Goal: Task Accomplishment & Management: Manage account settings

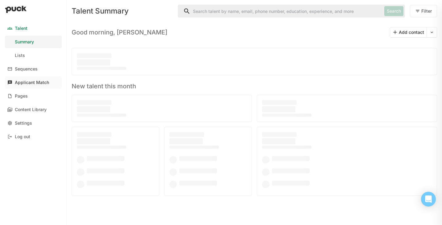
click at [28, 81] on div "Applicant Match" at bounding box center [32, 82] width 34 height 5
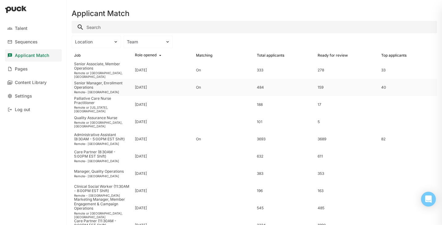
click at [96, 85] on div "Senior Manager, Enrollment Operations" at bounding box center [102, 85] width 56 height 9
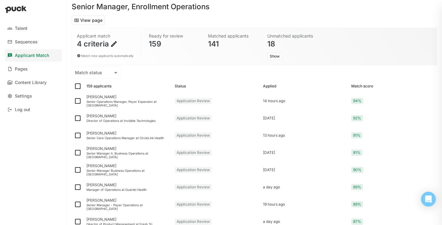
scroll to position [22, 0]
click at [134, 99] on div "[PERSON_NAME]" at bounding box center [127, 97] width 83 height 4
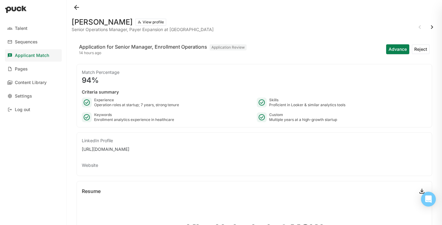
click at [78, 7] on button at bounding box center [77, 7] width 10 height 10
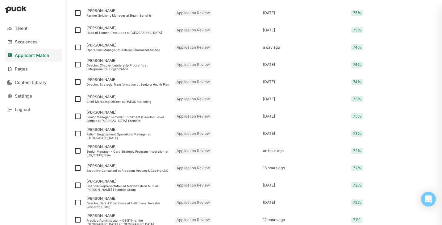
scroll to position [792, 0]
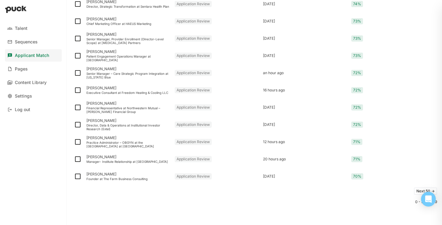
click at [415, 191] on button "Next 50 ->" at bounding box center [425, 191] width 23 height 7
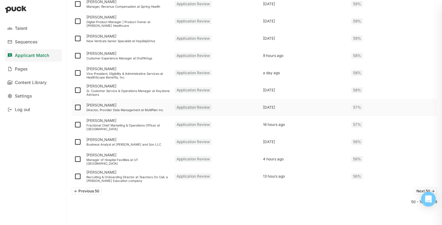
click at [131, 108] on div "Director, Provider Data Management at MultiPlan Inc" at bounding box center [127, 110] width 83 height 4
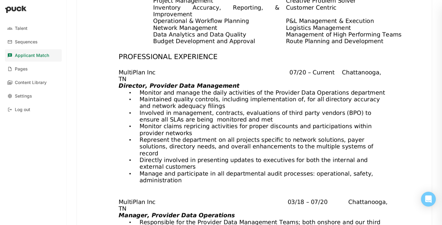
scroll to position [269, 0]
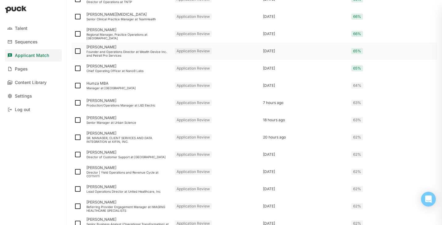
scroll to position [365, 0]
click at [77, 85] on img at bounding box center [77, 85] width 7 height 7
click at [74, 85] on input "checkbox" at bounding box center [74, 85] width 0 height 0
checkbox input "true"
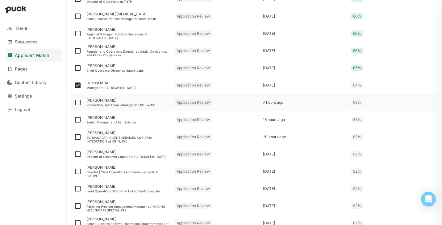
click at [79, 102] on img at bounding box center [77, 102] width 7 height 7
click at [74, 103] on input "checkbox" at bounding box center [74, 103] width 0 height 0
checkbox input "true"
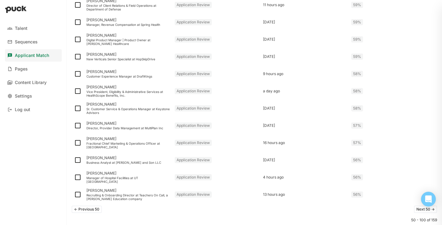
scroll to position [786, 0]
click at [78, 180] on img at bounding box center [77, 178] width 7 height 7
click at [74, 179] on input "checkbox" at bounding box center [74, 178] width 0 height 0
checkbox input "true"
click at [77, 146] on img at bounding box center [77, 143] width 7 height 7
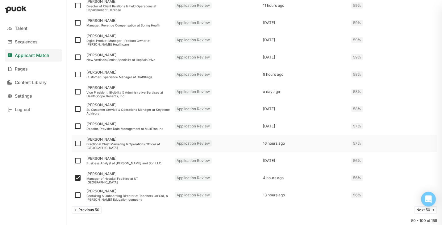
click at [74, 144] on input "checkbox" at bounding box center [74, 144] width 0 height 0
checkbox input "true"
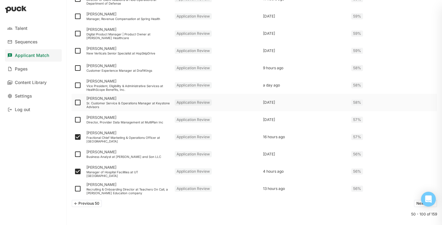
scroll to position [805, 0]
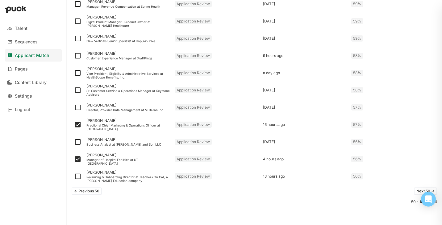
click at [416, 192] on button "Next 50 ->" at bounding box center [425, 191] width 23 height 7
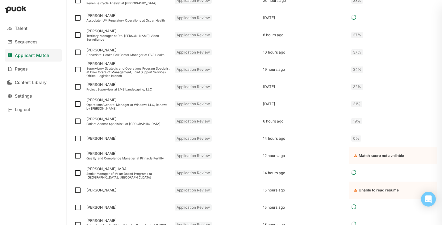
scroll to position [687, 0]
click at [106, 139] on div "[PERSON_NAME]" at bounding box center [127, 139] width 83 height 4
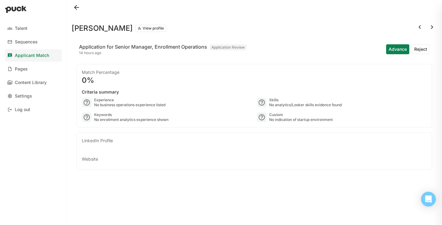
click at [77, 8] on button at bounding box center [77, 7] width 10 height 10
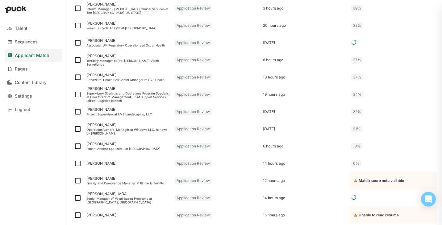
scroll to position [663, 0]
click at [77, 163] on img at bounding box center [77, 162] width 7 height 7
click at [74, 163] on input "checkbox" at bounding box center [74, 163] width 0 height 0
checkbox input "true"
click at [76, 147] on img at bounding box center [77, 145] width 7 height 7
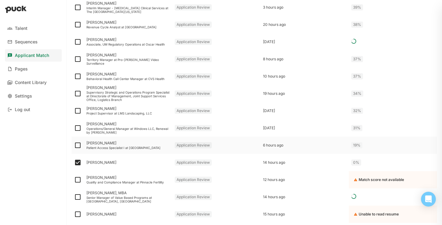
click at [74, 146] on input "checkbox" at bounding box center [74, 146] width 0 height 0
checkbox input "true"
click at [76, 126] on img at bounding box center [77, 128] width 7 height 7
click at [74, 128] on input "checkbox" at bounding box center [74, 128] width 0 height 0
checkbox input "true"
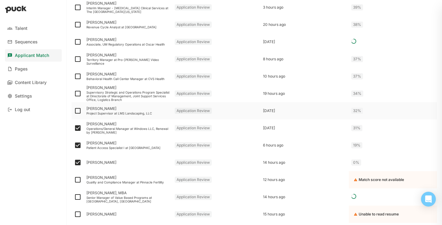
click at [79, 111] on img at bounding box center [77, 110] width 7 height 7
click at [74, 111] on input "checkbox" at bounding box center [74, 111] width 0 height 0
checkbox input "true"
click at [77, 94] on img at bounding box center [77, 93] width 7 height 7
click at [74, 94] on input "checkbox" at bounding box center [74, 94] width 0 height 0
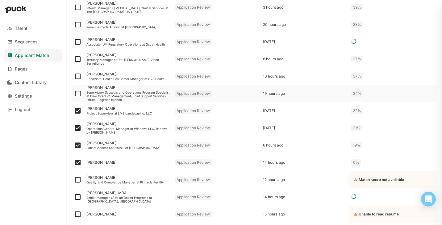
checkbox input "true"
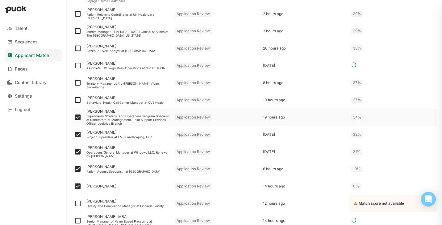
scroll to position [625, 0]
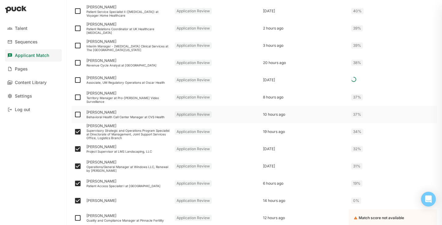
click at [80, 114] on img at bounding box center [77, 114] width 7 height 7
click at [74, 115] on input "checkbox" at bounding box center [74, 115] width 0 height 0
checkbox input "true"
click at [78, 97] on img at bounding box center [77, 97] width 7 height 7
click at [74, 97] on input "checkbox" at bounding box center [74, 97] width 0 height 0
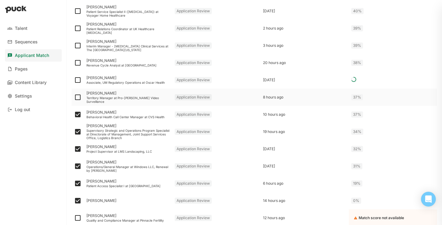
checkbox input "true"
click at [78, 79] on img at bounding box center [77, 79] width 7 height 7
click at [74, 80] on input "checkbox" at bounding box center [74, 80] width 0 height 0
checkbox input "true"
click at [79, 63] on img at bounding box center [77, 62] width 7 height 7
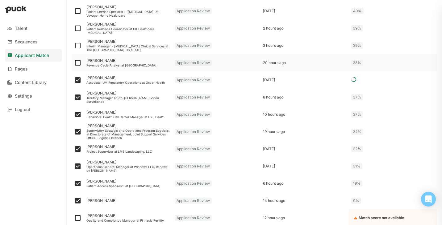
click at [74, 63] on input "checkbox" at bounding box center [74, 63] width 0 height 0
checkbox input "true"
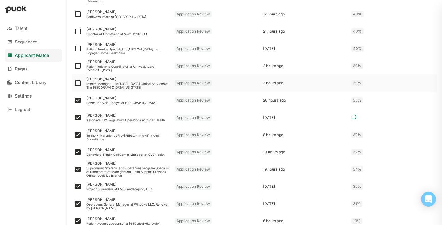
scroll to position [589, 0]
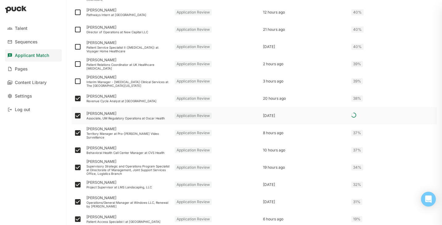
click at [77, 117] on img at bounding box center [77, 115] width 7 height 7
click at [74, 116] on input "checkbox" at bounding box center [74, 116] width 0 height 0
checkbox input "false"
click at [79, 81] on img at bounding box center [77, 81] width 7 height 7
click at [74, 81] on input "checkbox" at bounding box center [74, 81] width 0 height 0
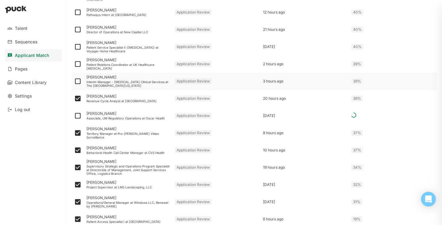
checkbox input "true"
click at [79, 63] on img at bounding box center [77, 63] width 7 height 7
click at [74, 64] on input "checkbox" at bounding box center [74, 64] width 0 height 0
checkbox input "true"
click at [80, 45] on img at bounding box center [77, 46] width 7 height 7
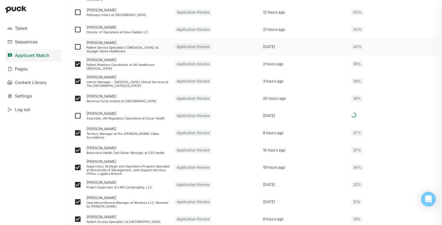
click at [74, 47] on input "checkbox" at bounding box center [74, 47] width 0 height 0
checkbox input "true"
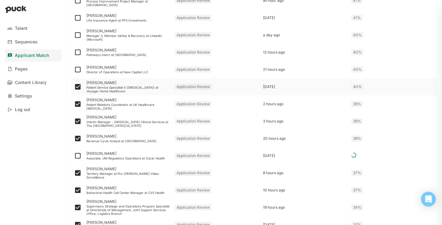
scroll to position [547, 0]
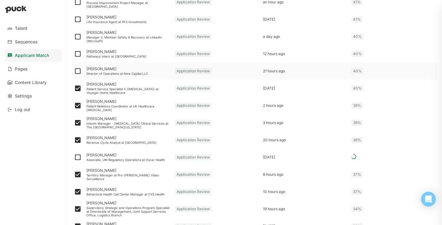
click at [81, 70] on div at bounding box center [78, 71] width 12 height 17
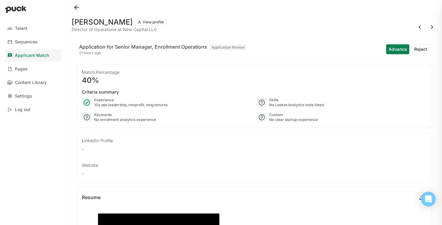
click at [76, 7] on button at bounding box center [77, 7] width 10 height 10
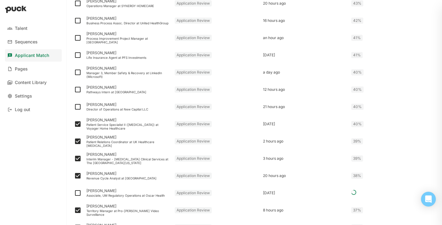
scroll to position [511, 0]
click at [79, 108] on img at bounding box center [77, 107] width 7 height 7
click at [74, 108] on input "checkbox" at bounding box center [74, 107] width 0 height 0
checkbox input "true"
click at [102, 108] on div "[PERSON_NAME] Director of Operations at New Capital LLC" at bounding box center [128, 107] width 88 height 17
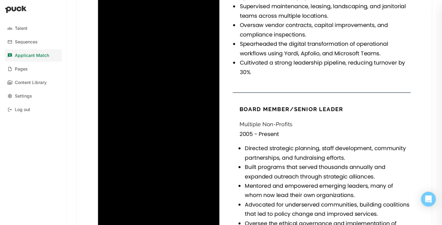
scroll to position [727, 0]
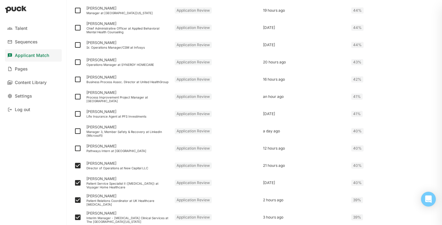
scroll to position [445, 0]
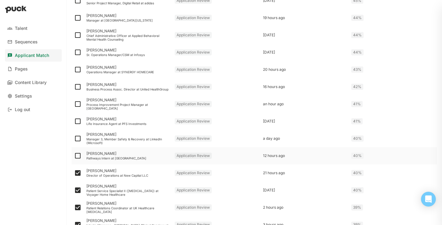
click at [77, 156] on img at bounding box center [77, 155] width 7 height 7
click at [74, 156] on input "checkbox" at bounding box center [74, 156] width 0 height 0
checkbox input "true"
click at [78, 139] on img at bounding box center [77, 138] width 7 height 7
click at [74, 139] on input "checkbox" at bounding box center [74, 139] width 0 height 0
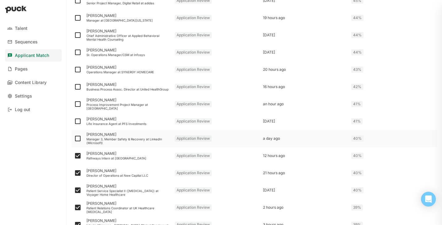
checkbox input "true"
click at [76, 120] on img at bounding box center [77, 121] width 7 height 7
click at [74, 122] on input "checkbox" at bounding box center [74, 122] width 0 height 0
checkbox input "true"
click at [76, 101] on img at bounding box center [77, 104] width 7 height 7
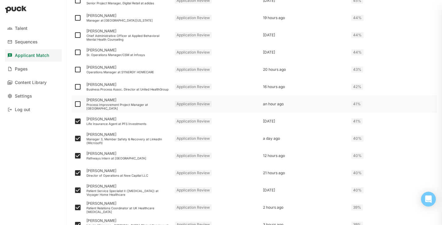
click at [74, 104] on input "checkbox" at bounding box center [74, 104] width 0 height 0
checkbox input "true"
click at [76, 85] on img at bounding box center [77, 86] width 7 height 7
click at [74, 87] on input "checkbox" at bounding box center [74, 87] width 0 height 0
checkbox input "true"
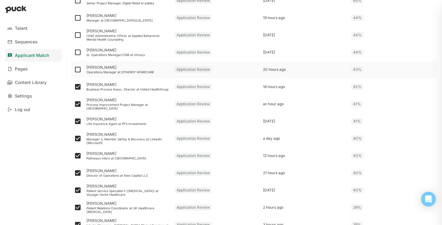
click at [78, 70] on img at bounding box center [77, 69] width 7 height 7
click at [74, 70] on input "checkbox" at bounding box center [74, 70] width 0 height 0
checkbox input "true"
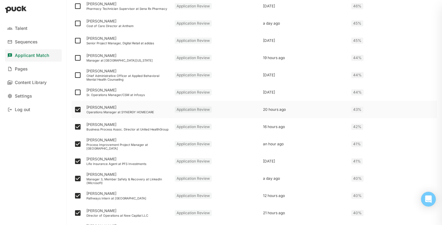
scroll to position [405, 0]
click at [78, 76] on img at bounding box center [77, 75] width 7 height 7
click at [74, 76] on input "checkbox" at bounding box center [74, 76] width 0 height 0
checkbox input "true"
click at [79, 56] on img at bounding box center [77, 58] width 7 height 7
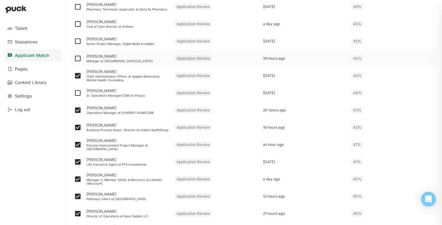
click at [74, 59] on input "checkbox" at bounding box center [74, 59] width 0 height 0
checkbox input "true"
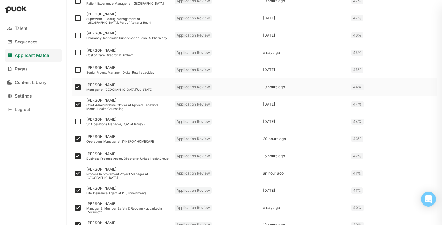
scroll to position [376, 0]
click at [83, 66] on div at bounding box center [78, 69] width 12 height 17
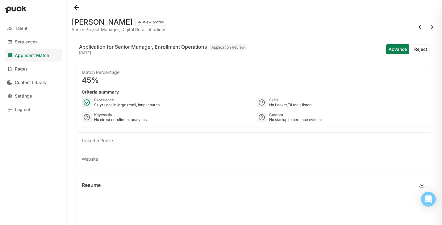
click at [78, 3] on button at bounding box center [77, 7] width 10 height 10
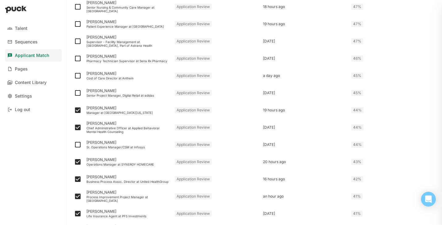
scroll to position [350, 0]
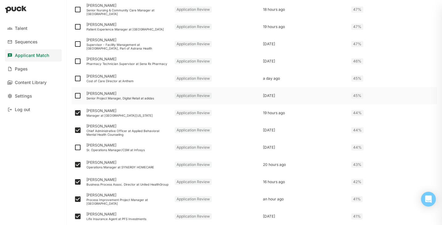
click at [78, 96] on img at bounding box center [77, 95] width 7 height 7
click at [74, 96] on input "checkbox" at bounding box center [74, 96] width 0 height 0
checkbox input "true"
click at [77, 80] on img at bounding box center [77, 78] width 7 height 7
click at [74, 79] on input "checkbox" at bounding box center [74, 79] width 0 height 0
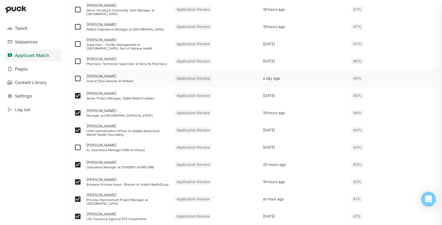
checkbox input "true"
click at [76, 60] on img at bounding box center [77, 61] width 7 height 7
click at [74, 61] on input "checkbox" at bounding box center [74, 61] width 0 height 0
checkbox input "true"
click at [78, 44] on img at bounding box center [77, 43] width 7 height 7
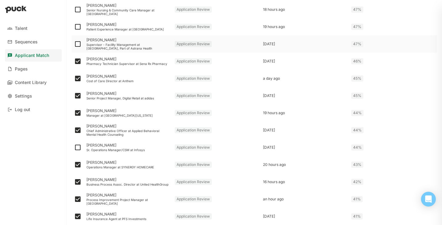
click at [74, 44] on input "checkbox" at bounding box center [74, 44] width 0 height 0
checkbox input "true"
click at [77, 23] on img at bounding box center [77, 26] width 7 height 7
click at [74, 27] on input "checkbox" at bounding box center [74, 27] width 0 height 0
checkbox input "true"
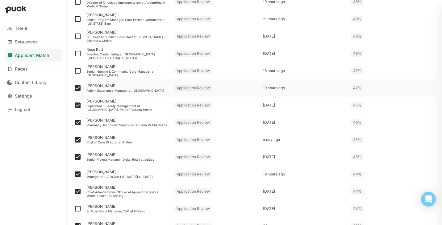
scroll to position [288, 0]
click at [81, 72] on img at bounding box center [77, 71] width 7 height 7
click at [74, 72] on input "checkbox" at bounding box center [74, 72] width 0 height 0
click at [77, 70] on img at bounding box center [77, 71] width 7 height 7
click at [74, 72] on input "checkbox" at bounding box center [74, 72] width 0 height 0
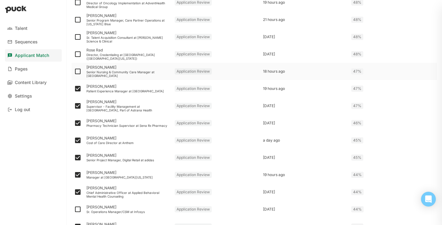
click at [77, 70] on img at bounding box center [77, 71] width 7 height 7
click at [74, 72] on input "checkbox" at bounding box center [74, 72] width 0 height 0
checkbox input "true"
click at [77, 54] on img at bounding box center [77, 54] width 7 height 7
click at [74, 54] on input "checkbox" at bounding box center [74, 54] width 0 height 0
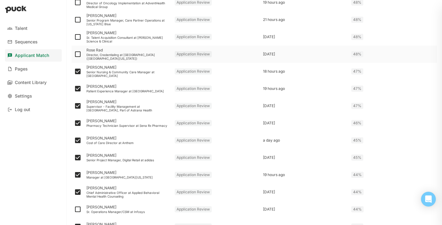
checkbox input "true"
click at [80, 37] on img at bounding box center [77, 36] width 7 height 7
click at [74, 37] on input "checkbox" at bounding box center [74, 37] width 0 height 0
checkbox input "true"
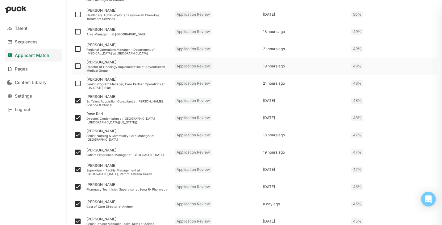
scroll to position [225, 0]
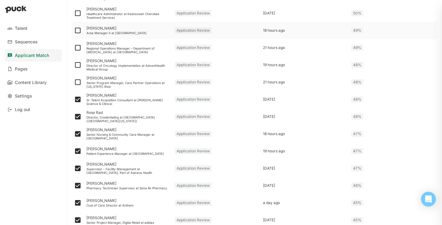
click at [78, 30] on img at bounding box center [77, 30] width 7 height 7
click at [74, 31] on input "checkbox" at bounding box center [74, 31] width 0 height 0
checkbox input "true"
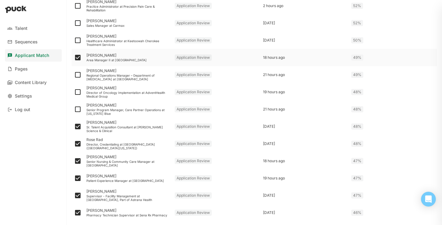
scroll to position [196, 0]
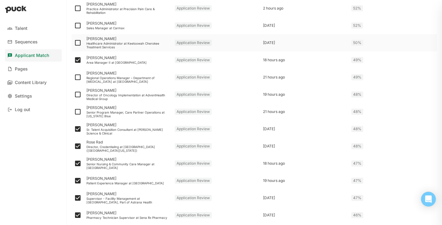
click at [79, 45] on img at bounding box center [77, 42] width 7 height 7
click at [74, 43] on input "checkbox" at bounding box center [74, 43] width 0 height 0
checkbox input "true"
click at [78, 24] on img at bounding box center [77, 25] width 7 height 7
click at [74, 26] on input "checkbox" at bounding box center [74, 26] width 0 height 0
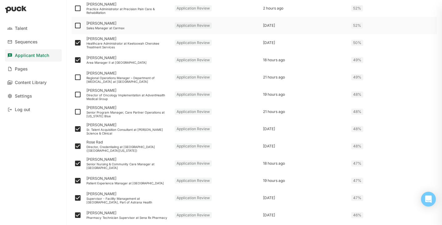
checkbox input "true"
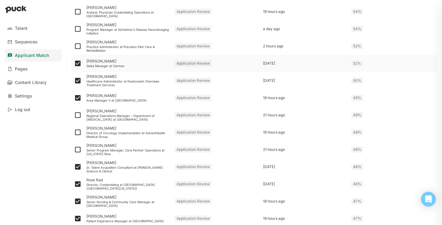
scroll to position [158, 0]
click at [78, 48] on img at bounding box center [77, 46] width 7 height 7
click at [74, 47] on input "checkbox" at bounding box center [74, 47] width 0 height 0
checkbox input "true"
click at [80, 31] on img at bounding box center [77, 29] width 7 height 7
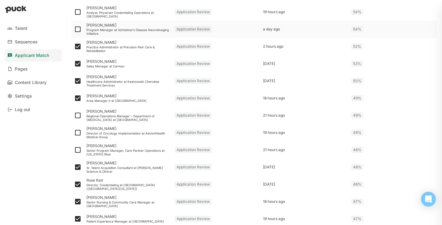
click at [74, 30] on input "checkbox" at bounding box center [74, 29] width 0 height 0
checkbox input "true"
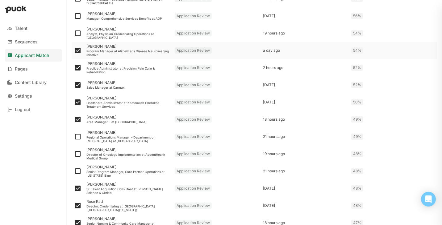
scroll to position [135, 0]
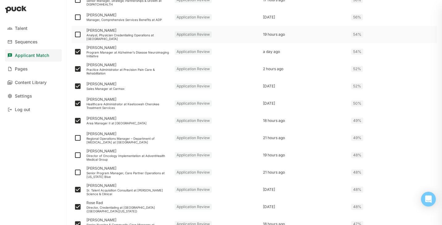
click at [77, 34] on img at bounding box center [77, 34] width 7 height 7
click at [74, 35] on input "checkbox" at bounding box center [74, 35] width 0 height 0
checkbox input "true"
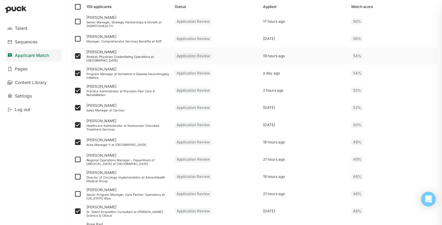
scroll to position [114, 0]
click at [78, 38] on img at bounding box center [77, 38] width 7 height 7
click at [74, 38] on input "checkbox" at bounding box center [74, 38] width 0 height 0
checkbox input "true"
click at [77, 20] on img at bounding box center [77, 20] width 7 height 7
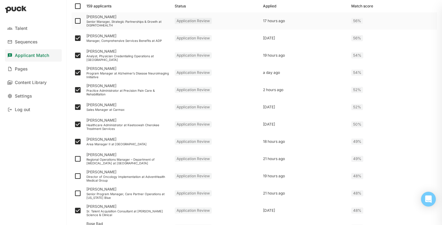
click at [74, 21] on input "checkbox" at bounding box center [74, 21] width 0 height 0
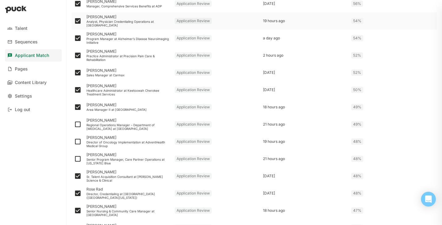
scroll to position [0, 0]
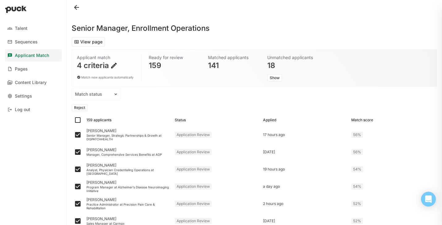
click at [80, 107] on button "Reject" at bounding box center [80, 107] width 16 height 7
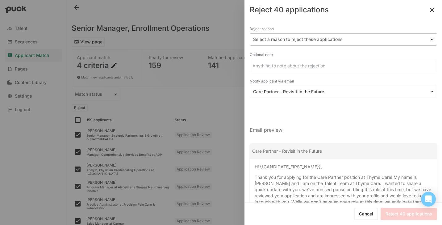
click at [311, 40] on div at bounding box center [339, 39] width 173 height 6
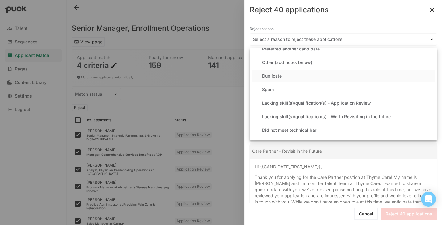
scroll to position [22, 0]
click at [320, 102] on div "Lacking skill(s)/qualification(s) - Application Review" at bounding box center [316, 103] width 109 height 5
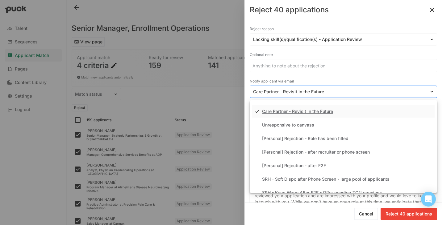
click at [305, 95] on div "Care Partner - Revisit in the Future" at bounding box center [339, 92] width 179 height 9
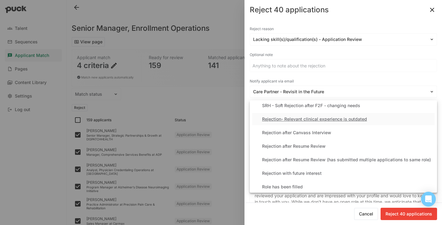
scroll to position [143, 0]
click at [304, 146] on div "Rejection after Resume Review" at bounding box center [294, 145] width 64 height 5
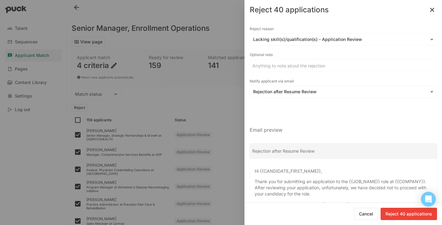
click at [397, 213] on button "Reject 40 applications" at bounding box center [408, 214] width 56 height 12
checkbox input "false"
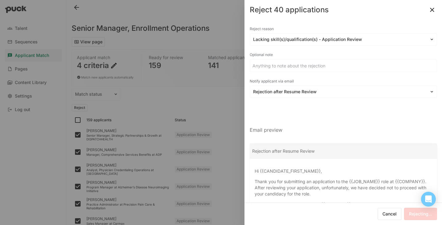
checkbox input "false"
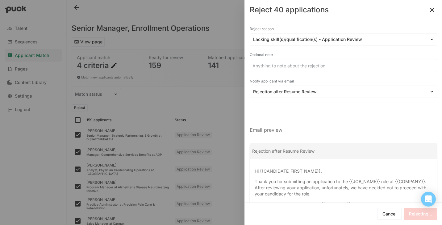
checkbox input "false"
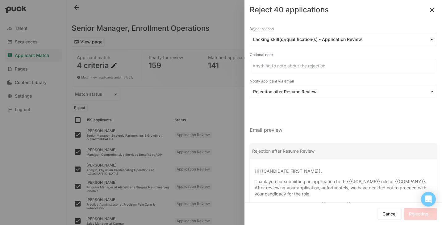
checkbox input "false"
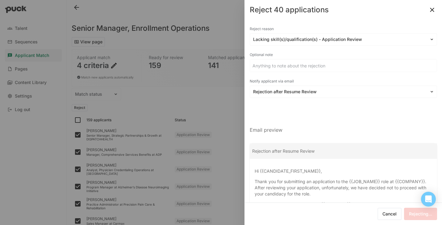
checkbox input "false"
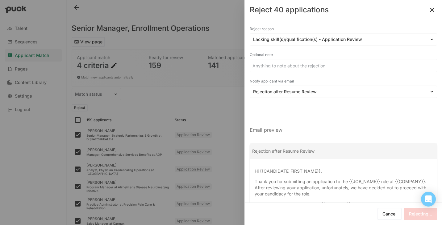
checkbox input "false"
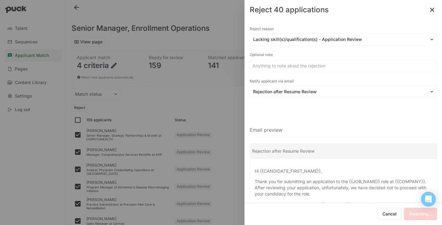
checkbox input "false"
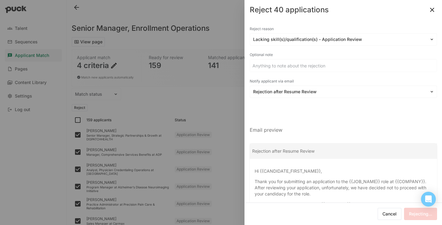
checkbox input "false"
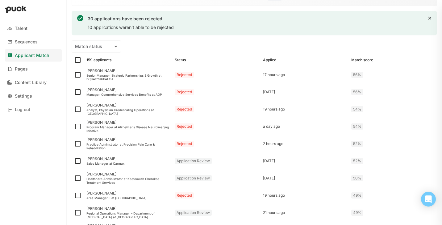
scroll to position [0, 0]
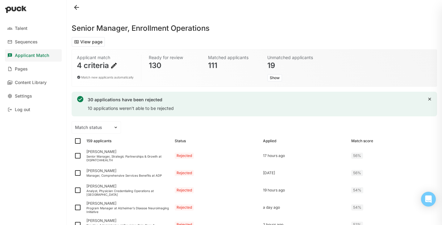
click at [76, 6] on button at bounding box center [77, 7] width 10 height 10
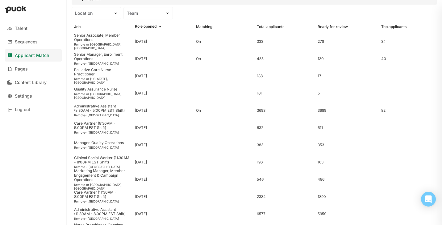
scroll to position [29, 0]
click at [102, 58] on div "Senior Manager, Enrollment Operations" at bounding box center [102, 56] width 56 height 9
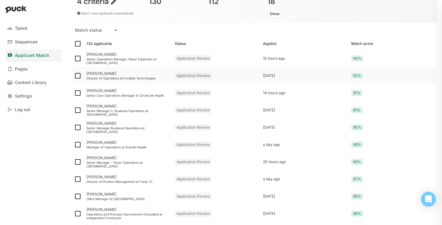
scroll to position [65, 0]
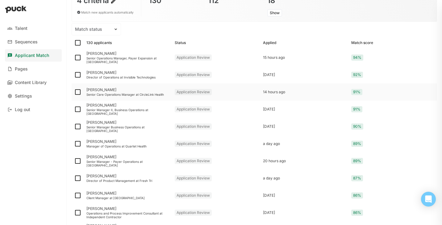
click at [125, 93] on div "Senior Care Operations Manager at CircleLink Health" at bounding box center [127, 95] width 83 height 4
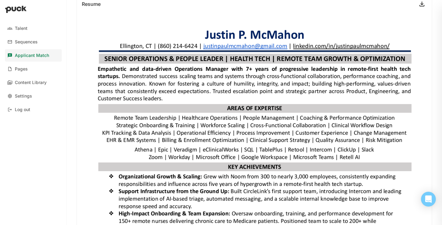
scroll to position [187, 0]
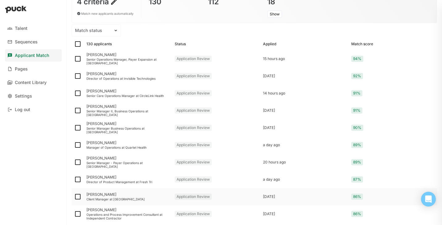
scroll to position [63, 0]
click at [129, 60] on div "Senior Operations Manager, Payer Expansion at [GEOGRAPHIC_DATA]" at bounding box center [127, 61] width 83 height 7
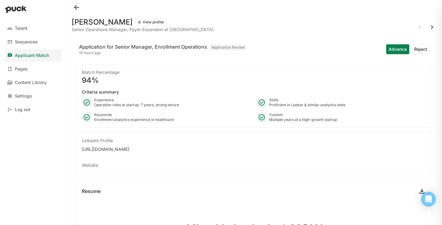
click at [73, 10] on button at bounding box center [77, 7] width 10 height 10
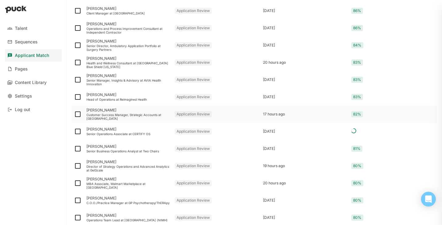
scroll to position [253, 0]
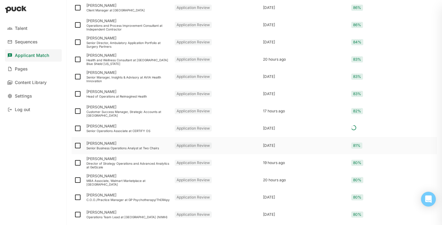
click at [106, 149] on div "Senior Business Operations Analyst at Two Chairs" at bounding box center [127, 149] width 83 height 4
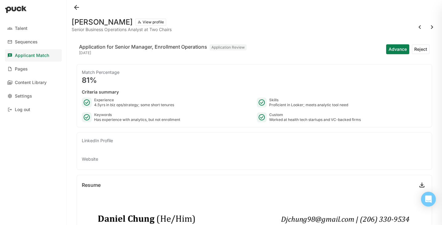
click at [79, 5] on button at bounding box center [77, 7] width 10 height 10
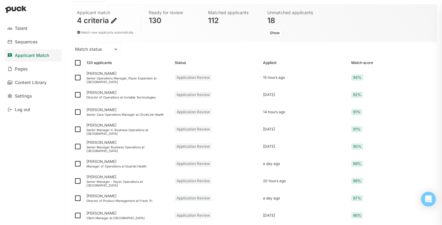
scroll to position [49, 0]
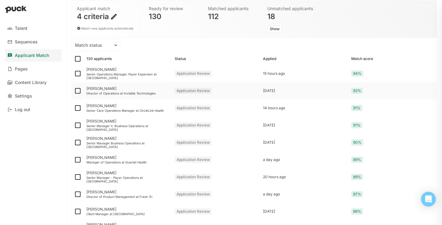
click at [114, 93] on div "Director of Operations at Invisible Technologies" at bounding box center [127, 94] width 83 height 4
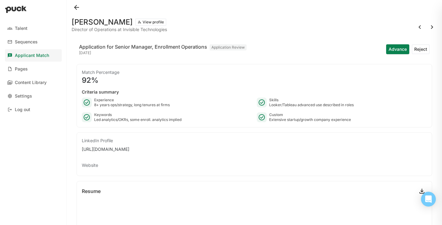
click at [70, 8] on div "[PERSON_NAME] View profile Director of Operations at Invisible Technologies App…" at bounding box center [254, 112] width 375 height 225
click at [76, 7] on button at bounding box center [77, 7] width 10 height 10
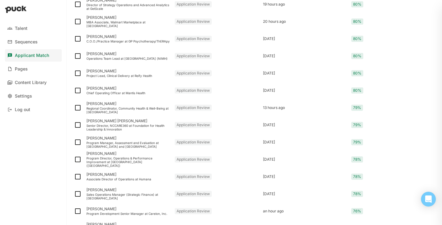
scroll to position [413, 0]
click at [126, 175] on div "[PERSON_NAME]" at bounding box center [127, 174] width 83 height 4
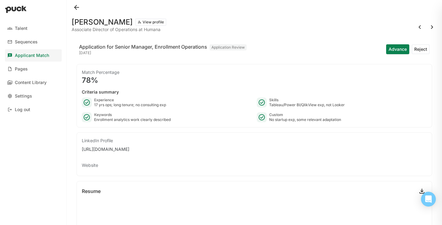
click at [77, 9] on button at bounding box center [77, 7] width 10 height 10
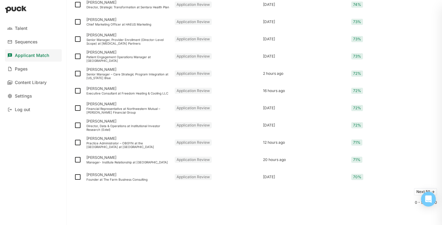
scroll to position [792, 0]
click at [415, 192] on button "Next 50 ->" at bounding box center [425, 191] width 23 height 7
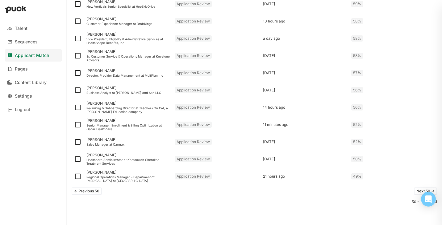
click at [417, 190] on button "Next 50 ->" at bounding box center [425, 191] width 23 height 7
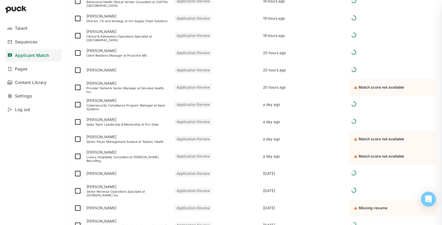
scroll to position [464, 0]
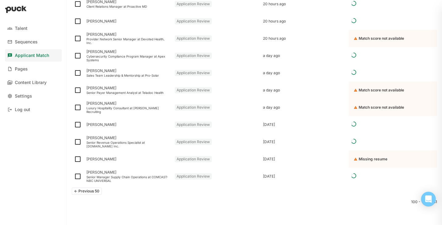
click at [99, 191] on button "<- Previous 50" at bounding box center [87, 191] width 30 height 7
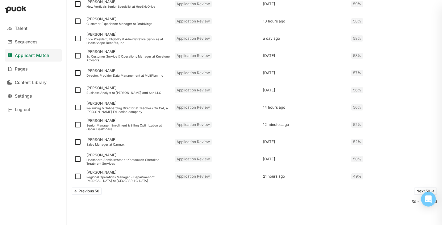
click at [97, 191] on button "<- Previous 50" at bounding box center [87, 191] width 30 height 7
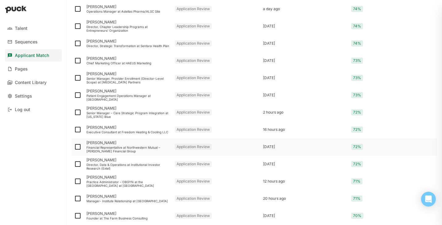
scroll to position [740, 0]
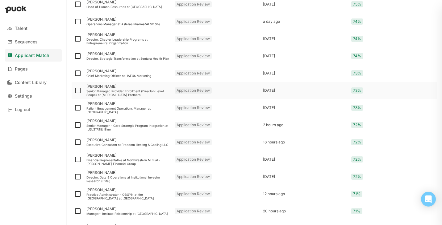
click at [144, 91] on div "Senior Manager, Provider Enrollment (Director-Level Scope) at [MEDICAL_DATA] Pa…" at bounding box center [127, 92] width 83 height 7
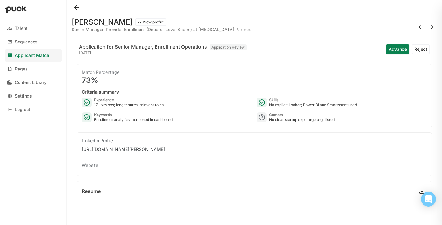
click at [78, 6] on button at bounding box center [77, 7] width 10 height 10
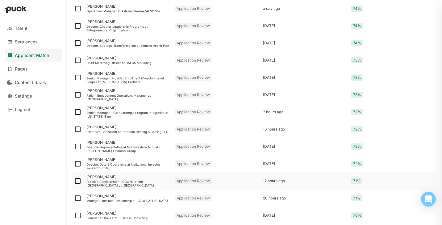
scroll to position [792, 0]
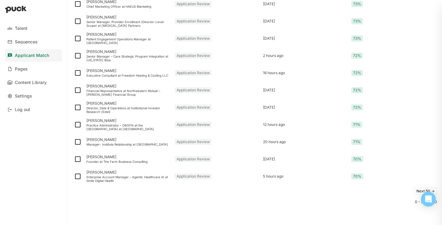
click at [416, 191] on button "Next 50 ->" at bounding box center [425, 191] width 23 height 7
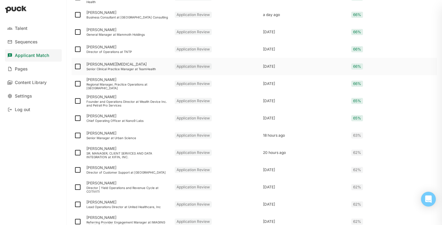
click at [137, 62] on div "Mary Linton Senior Clinical Practice Manager at TeamHealth" at bounding box center [128, 66] width 88 height 17
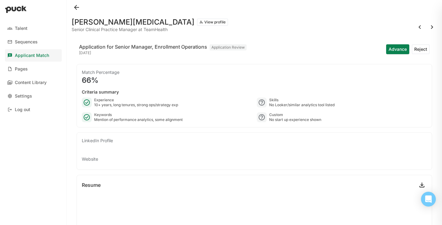
click at [76, 8] on button at bounding box center [77, 7] width 10 height 10
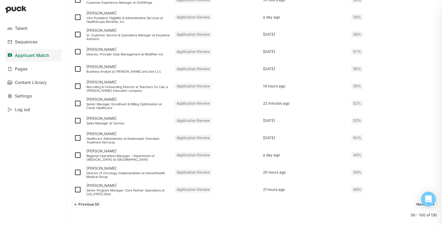
scroll to position [792, 0]
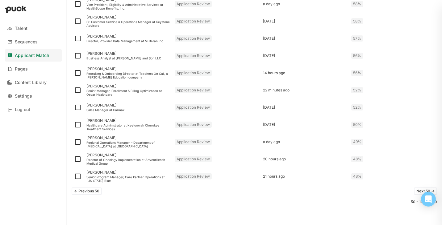
click at [95, 195] on div "<- Previous 50 Next 50 ->" at bounding box center [254, 191] width 365 height 12
click at [89, 192] on button "<- Previous 50" at bounding box center [87, 191] width 30 height 7
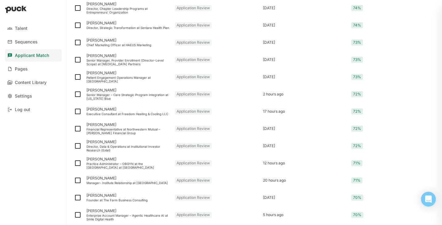
scroll to position [754, 0]
